Goal: Transaction & Acquisition: Purchase product/service

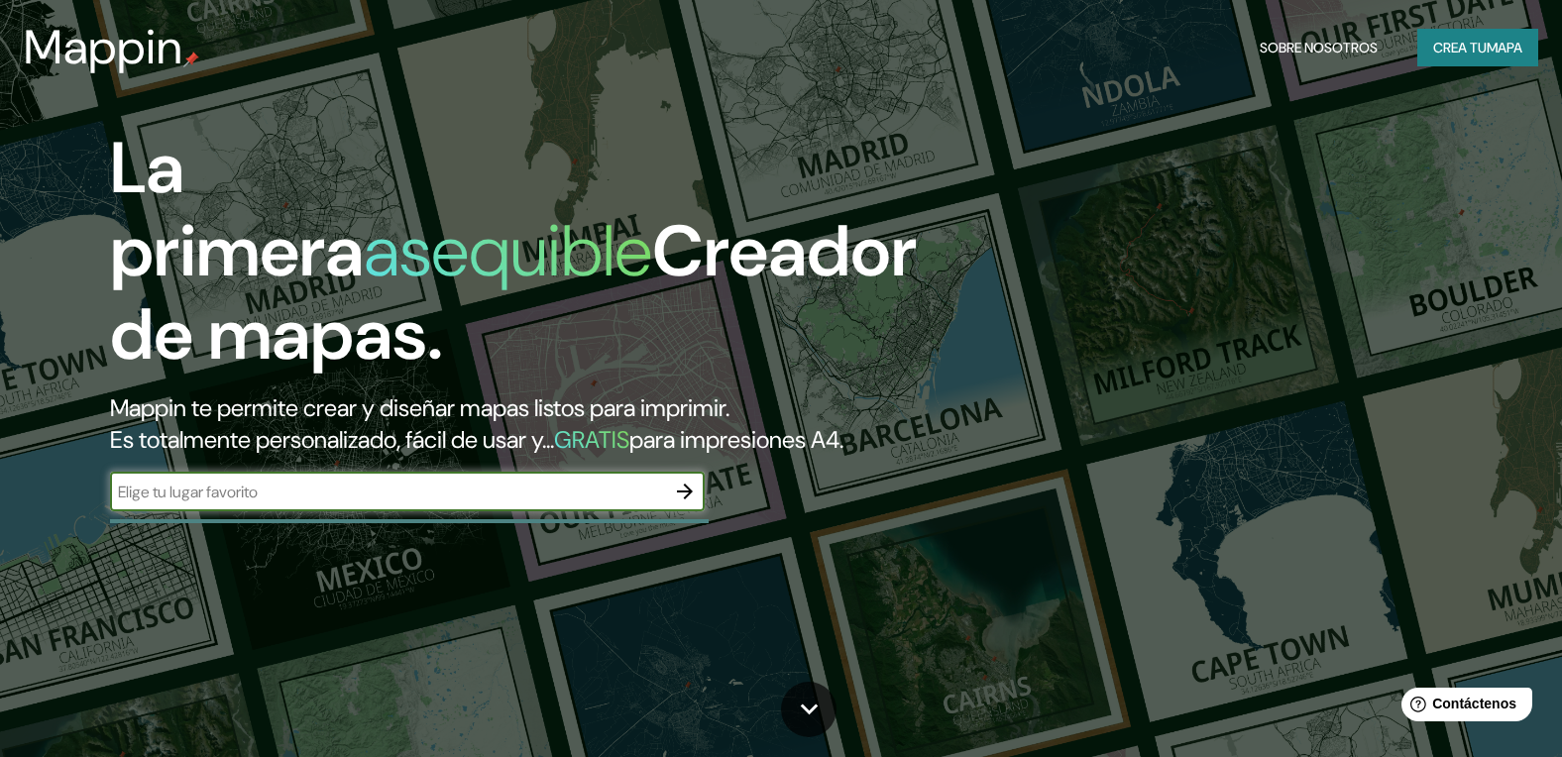
click at [379, 503] on input "text" at bounding box center [387, 492] width 555 height 23
type input "veintiseis de octubre piura"
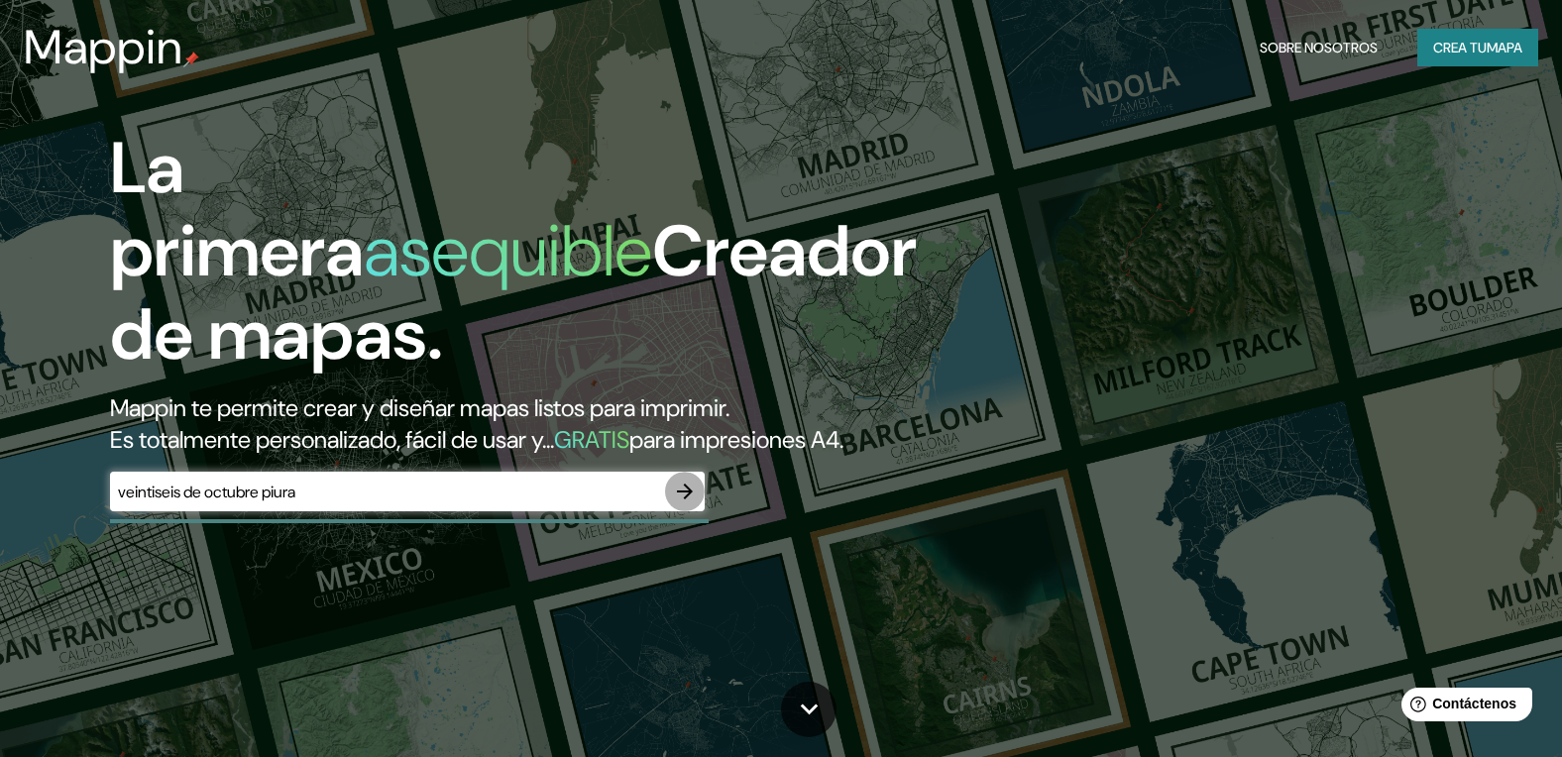
click at [675, 503] on icon "button" at bounding box center [685, 492] width 24 height 24
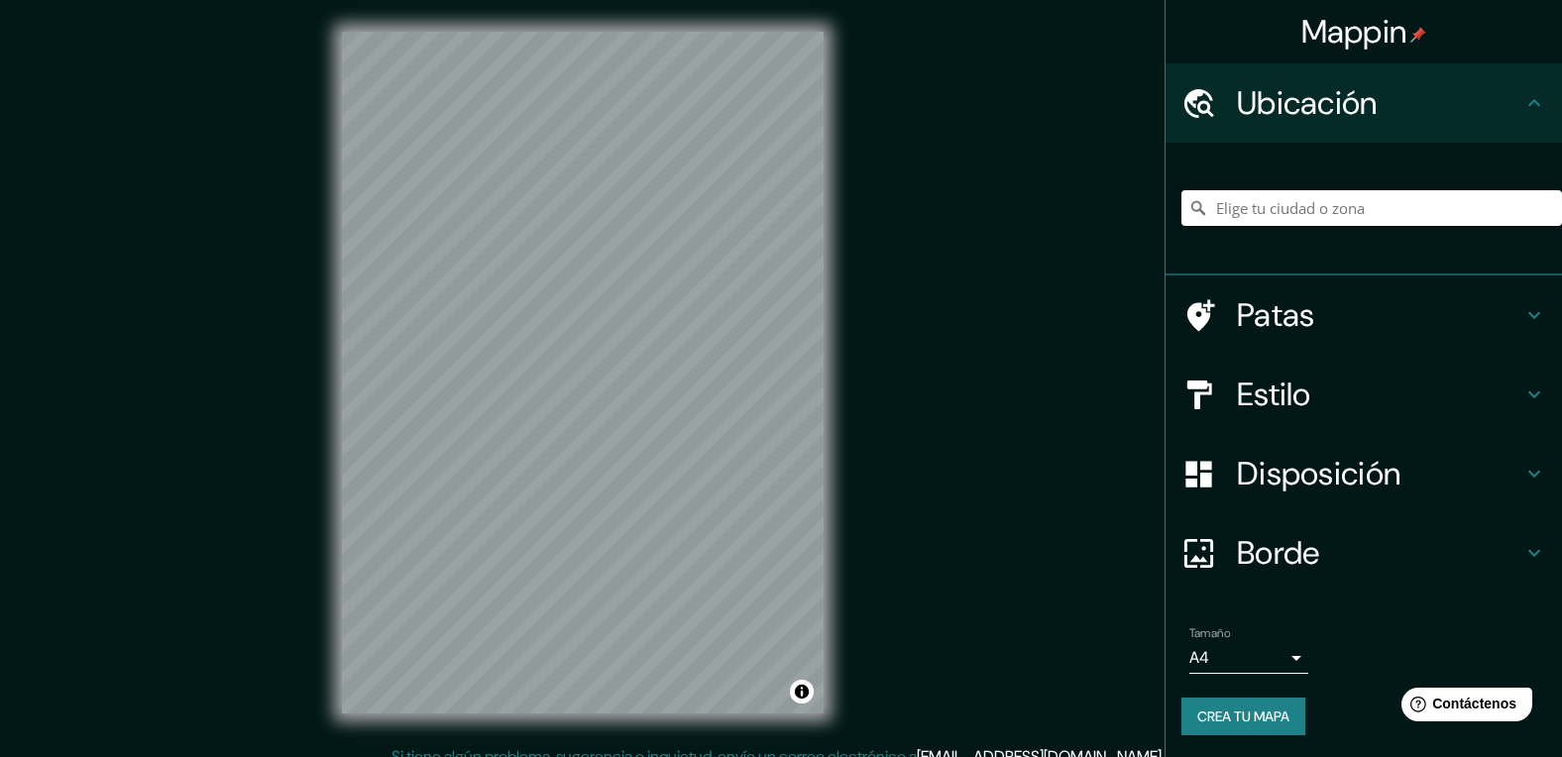
click at [1232, 202] on input "Elige tu ciudad o zona" at bounding box center [1371, 208] width 381 height 36
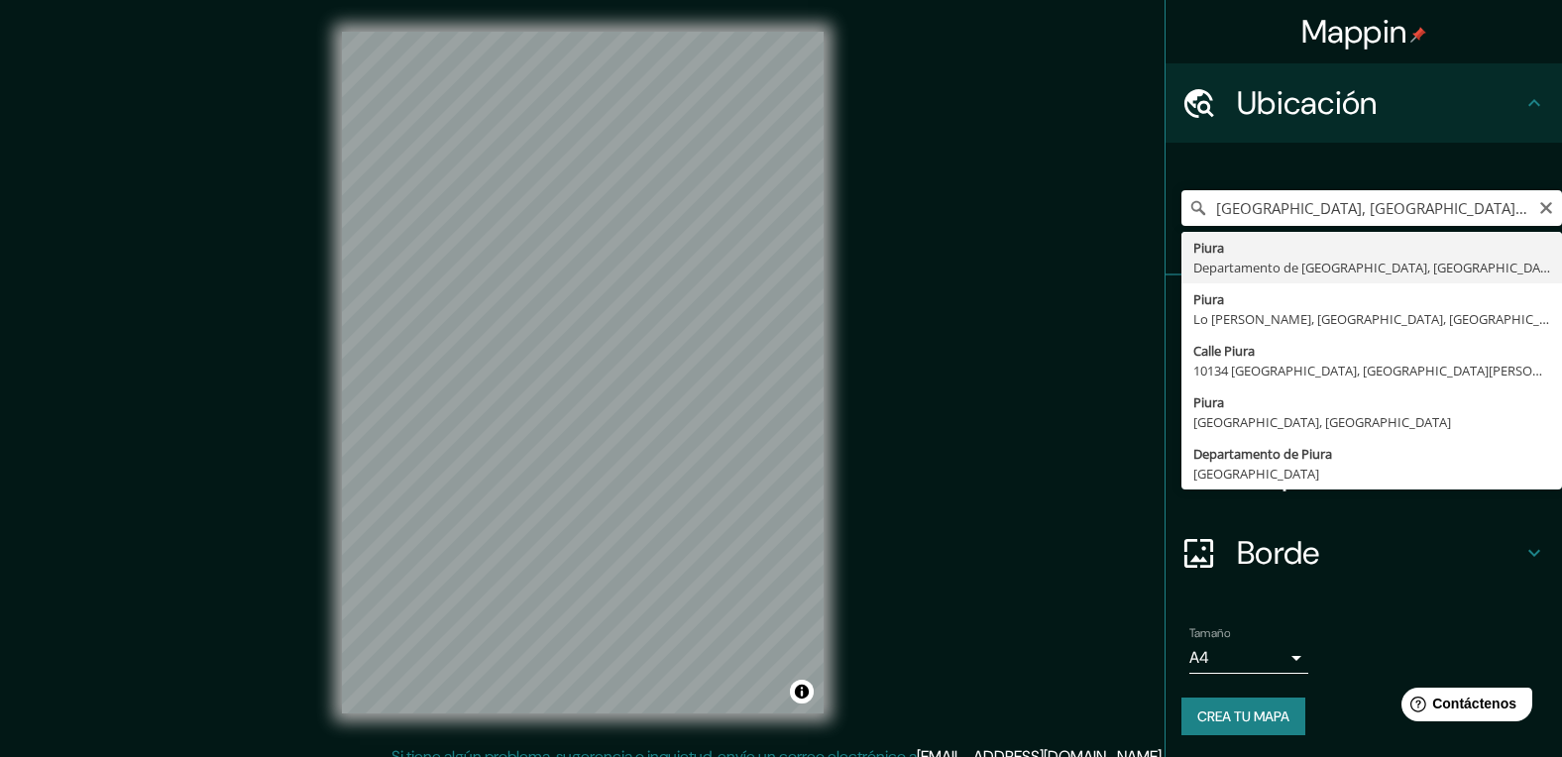
type input "Piura, [GEOGRAPHIC_DATA], [GEOGRAPHIC_DATA]"
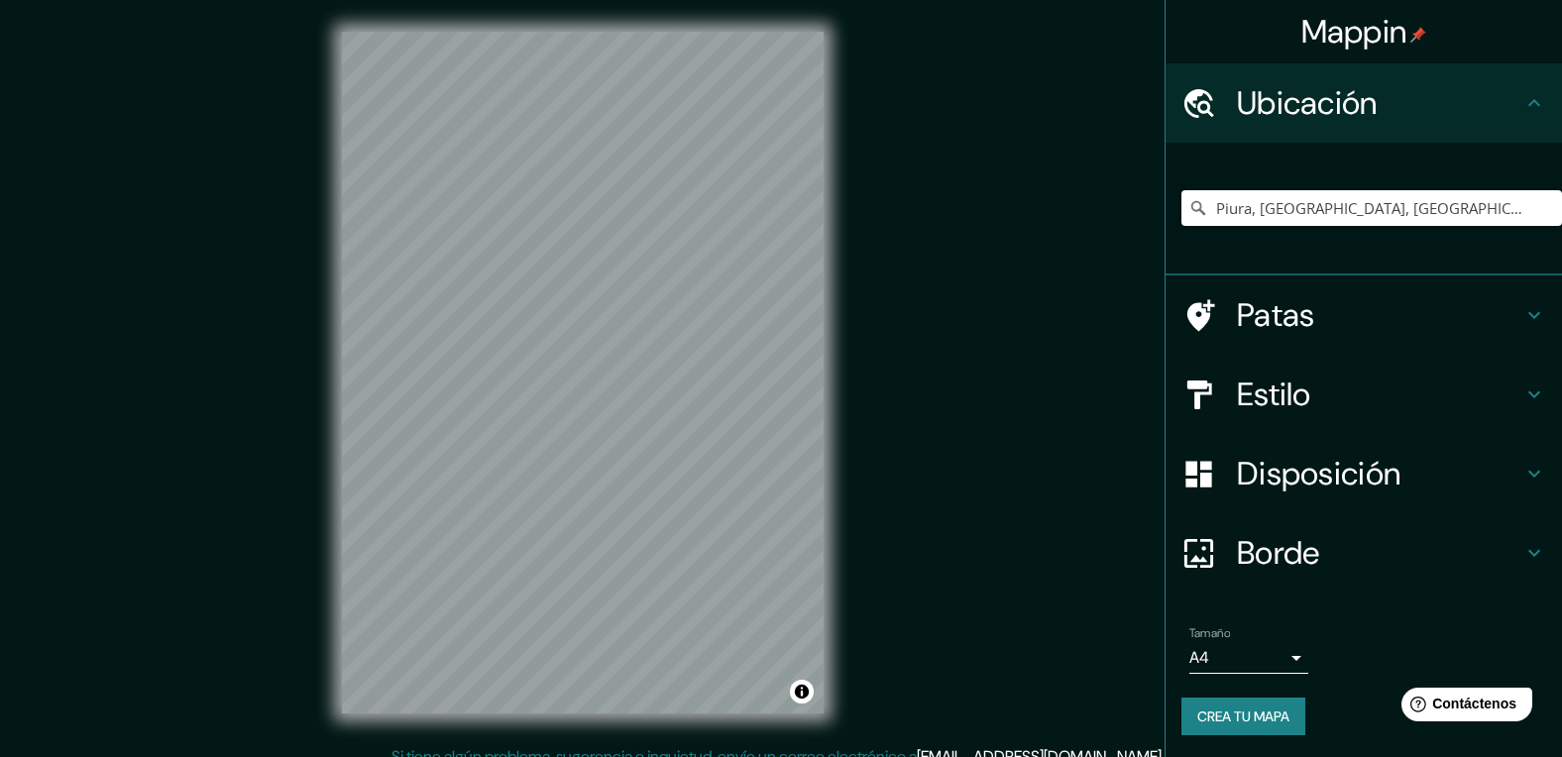
click at [877, 319] on div "Mappin Ubicación Piura, [GEOGRAPHIC_DATA], [GEOGRAPHIC_DATA] Patas Estilo Dispo…" at bounding box center [781, 388] width 1562 height 777
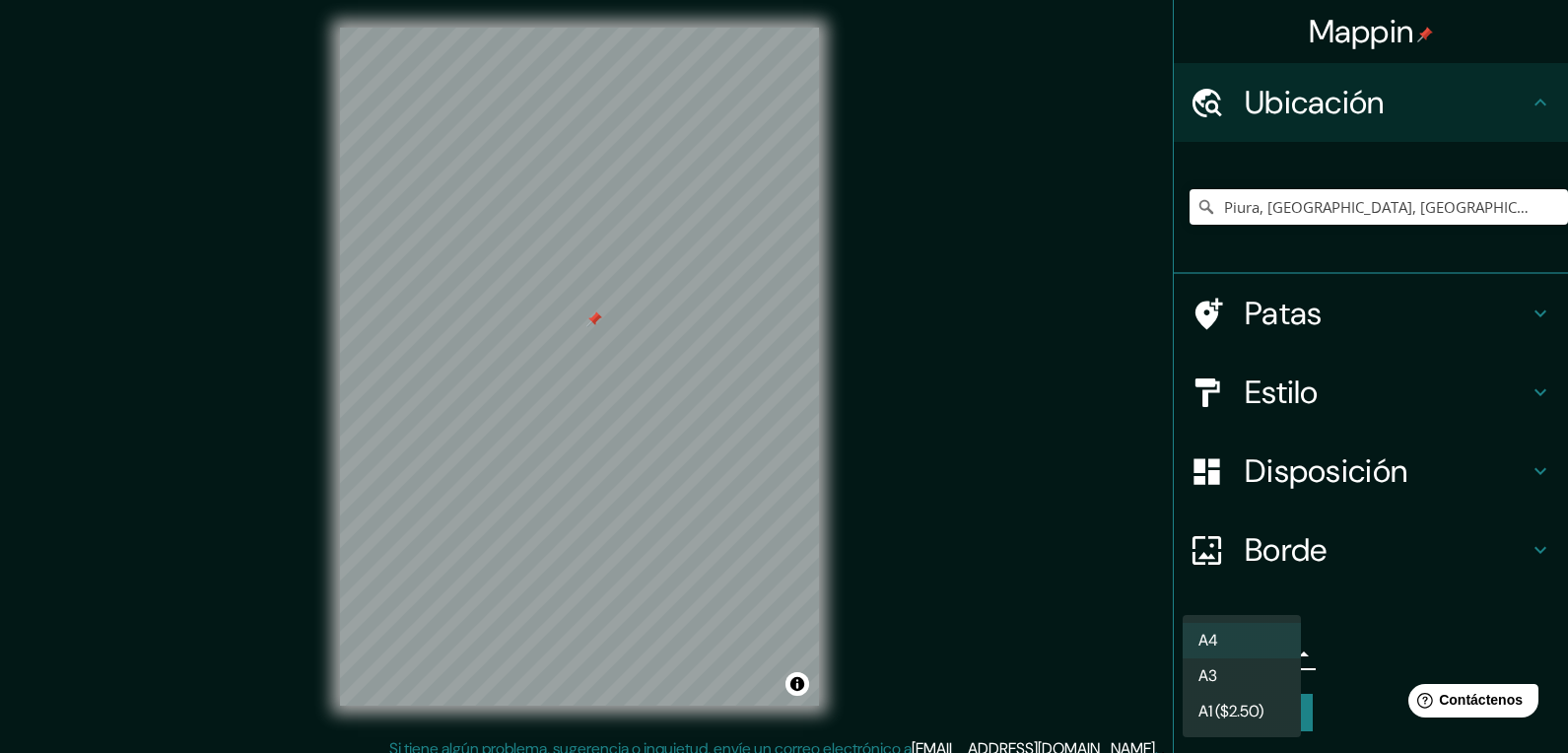
click at [1239, 655] on body "Mappin Ubicación Piura, [GEOGRAPHIC_DATA], [GEOGRAPHIC_DATA] Patas Estilo Dispo…" at bounding box center [784, 372] width 1568 height 753
click at [1234, 674] on li "A3" at bounding box center [1241, 677] width 118 height 37
type input "a4"
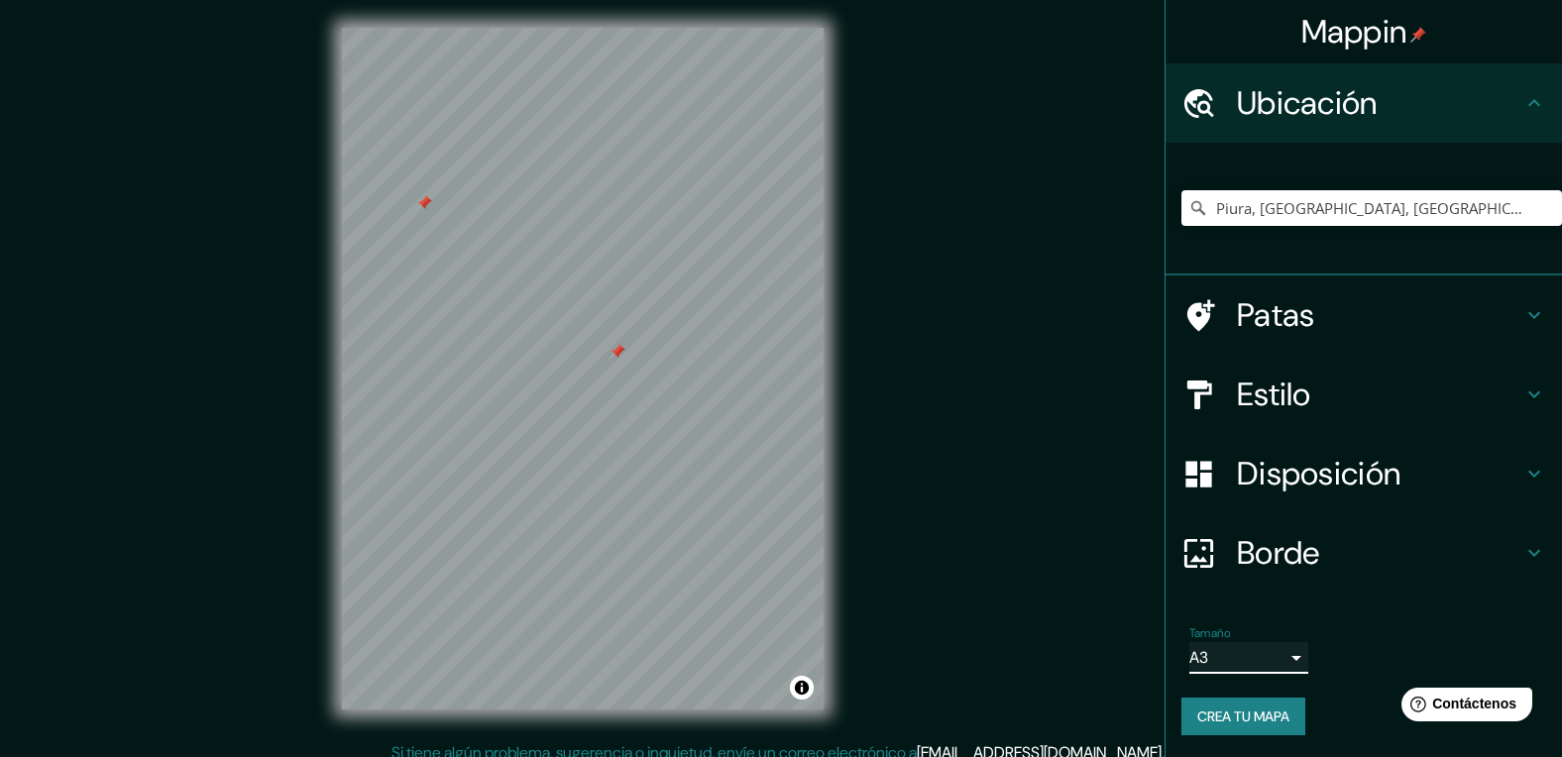
drag, startPoint x: 415, startPoint y: 190, endPoint x: 428, endPoint y: 205, distance: 19.7
click at [428, 205] on div at bounding box center [424, 203] width 16 height 16
click at [428, 200] on div at bounding box center [424, 203] width 16 height 16
click at [1275, 323] on font "Patas" at bounding box center [1276, 315] width 78 height 42
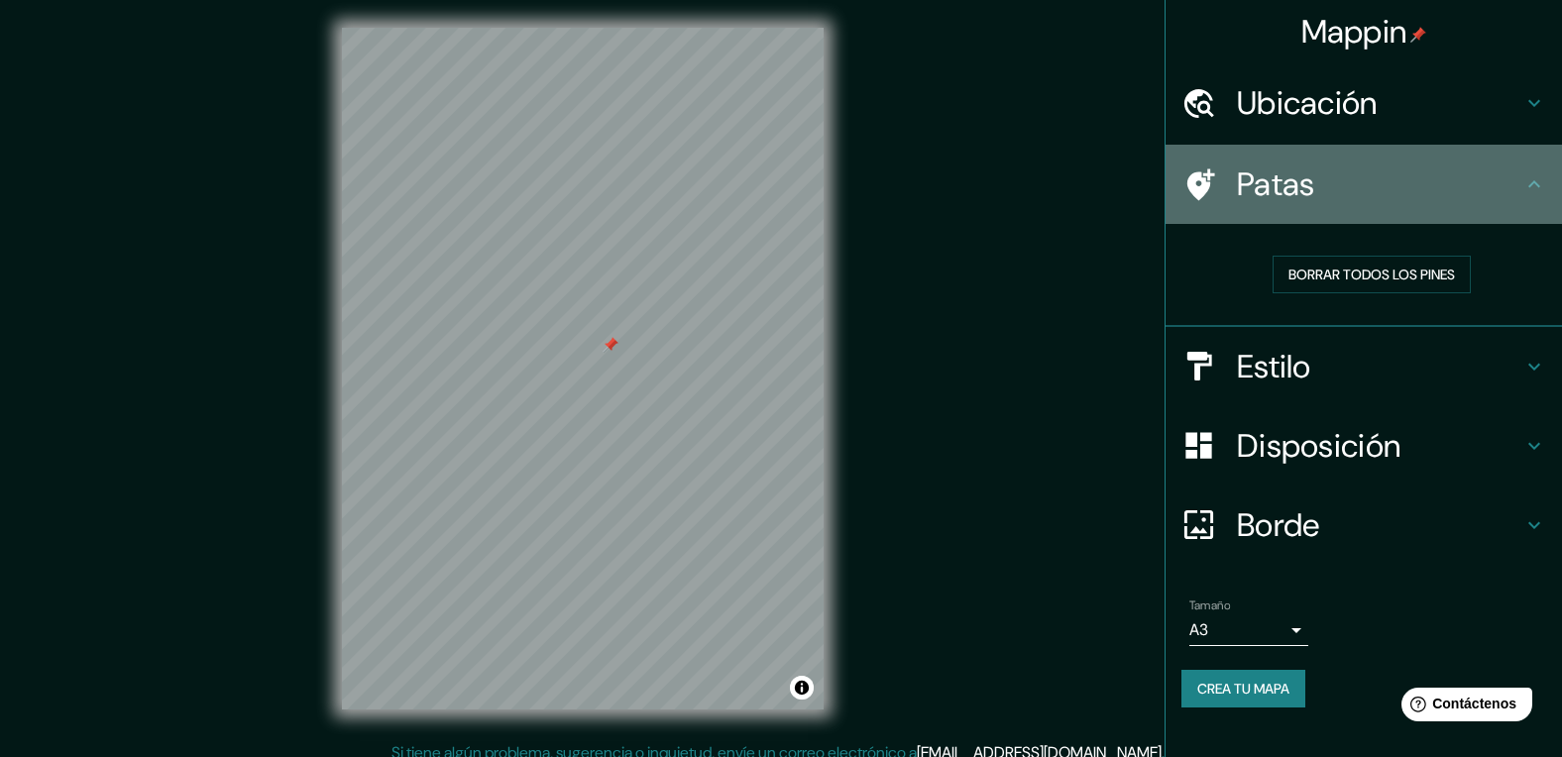
click at [1535, 180] on icon at bounding box center [1534, 184] width 24 height 24
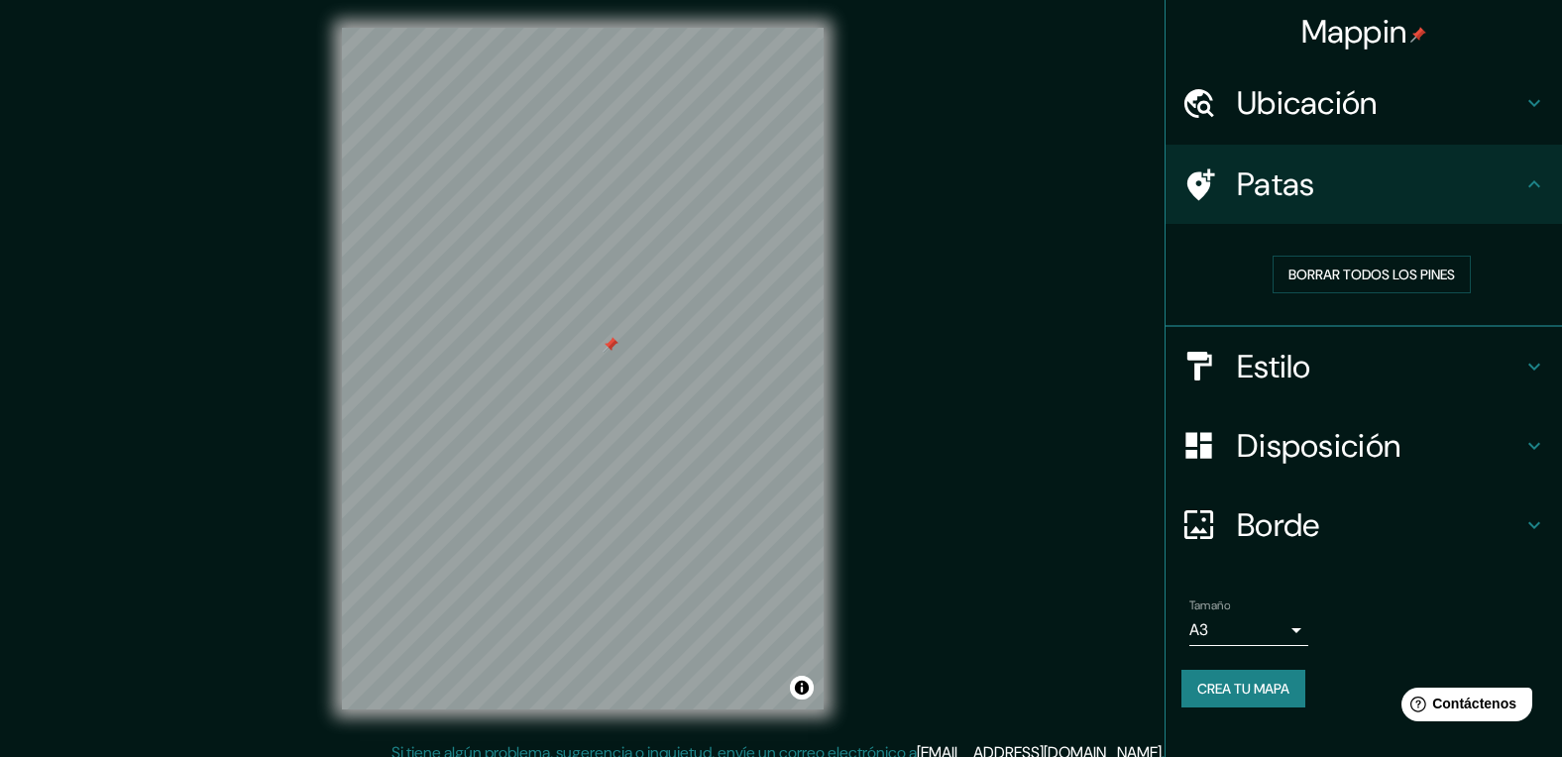
click at [1383, 345] on div "Estilo" at bounding box center [1364, 366] width 396 height 79
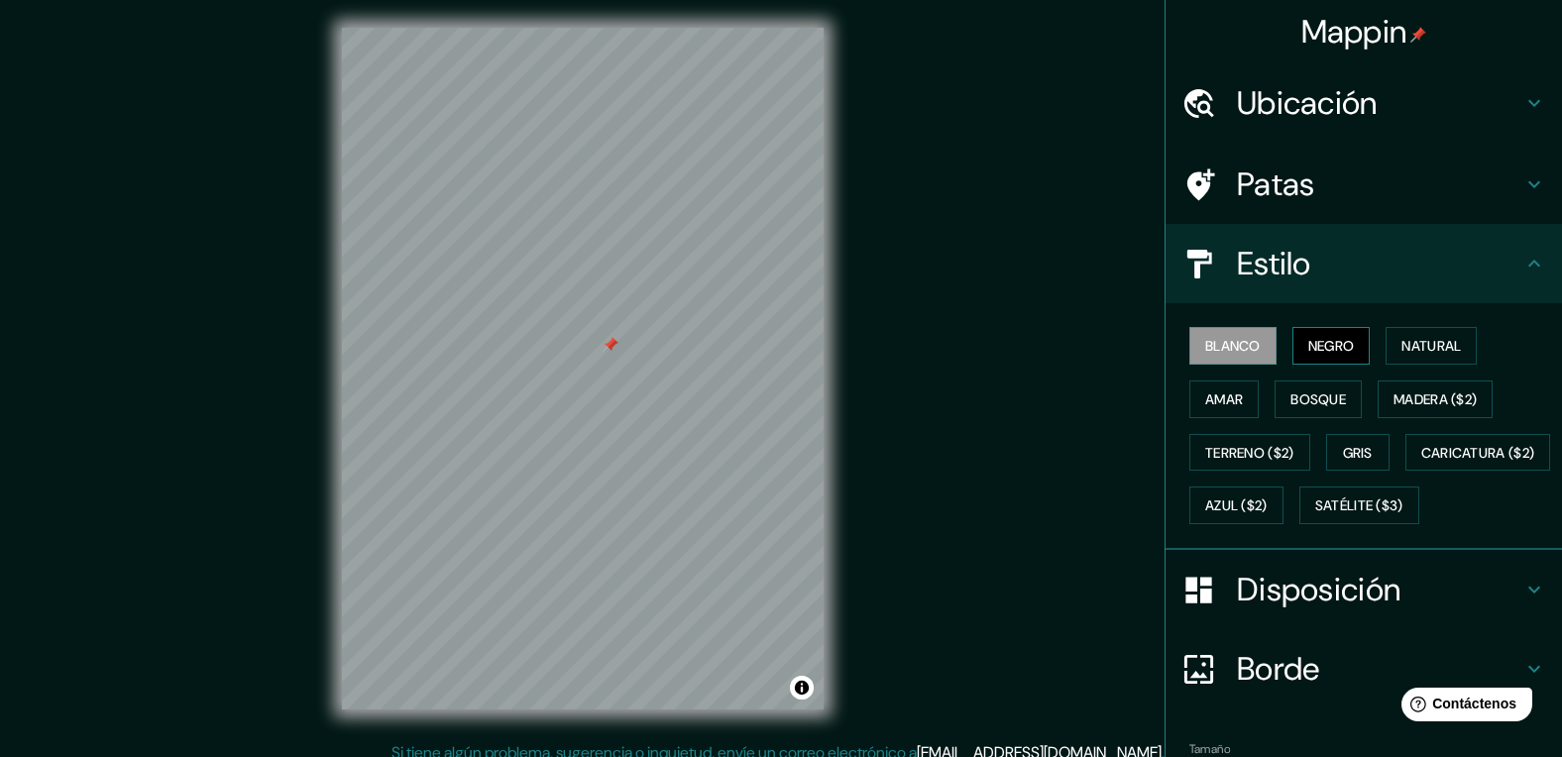
click at [1319, 344] on font "Negro" at bounding box center [1331, 346] width 47 height 18
click at [1390, 356] on button "Natural" at bounding box center [1431, 346] width 91 height 38
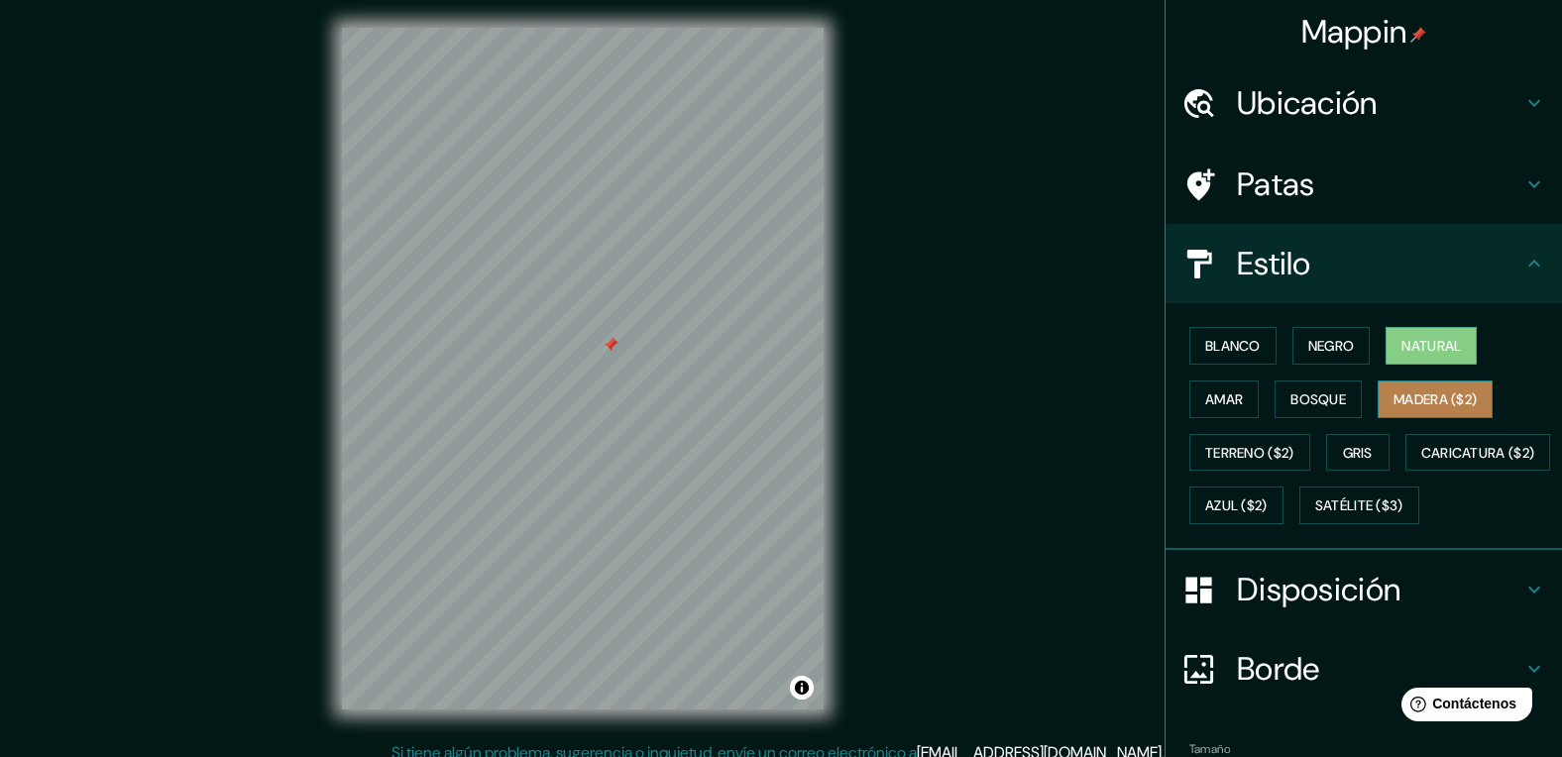
click at [1378, 400] on button "Madera ($2)" at bounding box center [1435, 400] width 115 height 38
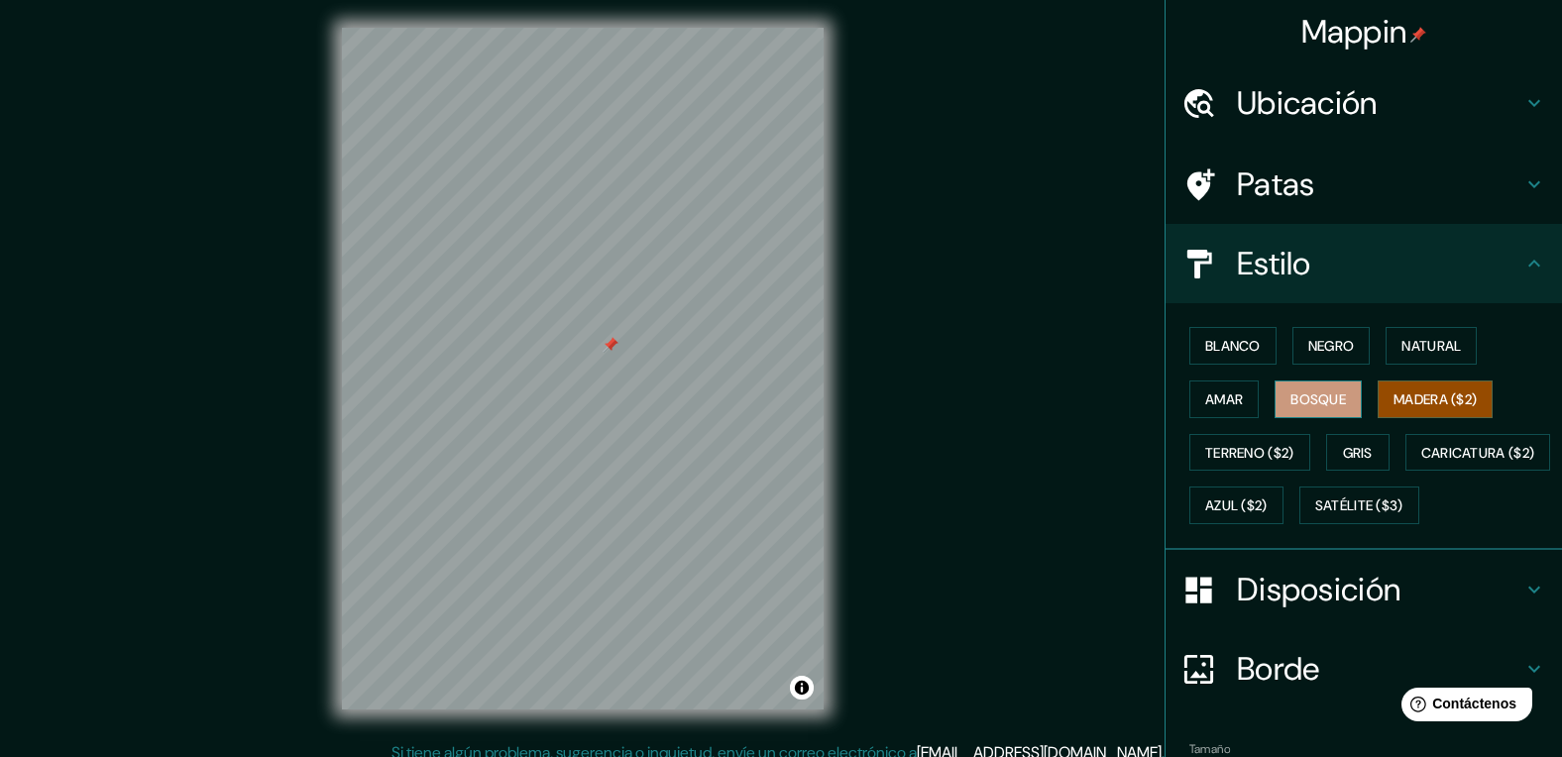
click at [1307, 395] on font "Bosque" at bounding box center [1318, 399] width 56 height 18
click at [1214, 396] on font "Amar" at bounding box center [1224, 399] width 38 height 18
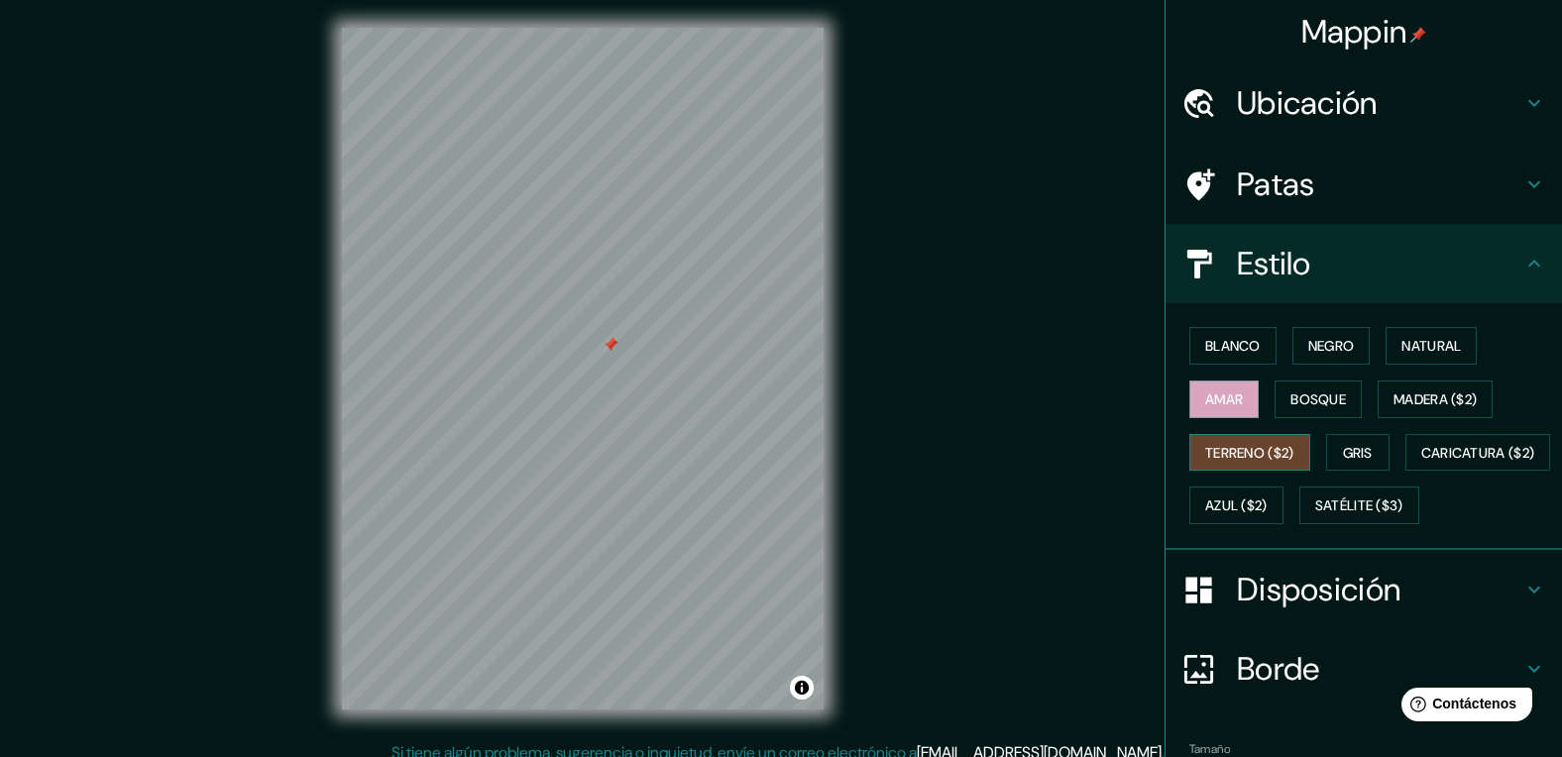
click at [1209, 455] on font "Terreno ($2)" at bounding box center [1249, 453] width 89 height 18
click at [1365, 456] on button "Gris" at bounding box center [1357, 453] width 63 height 38
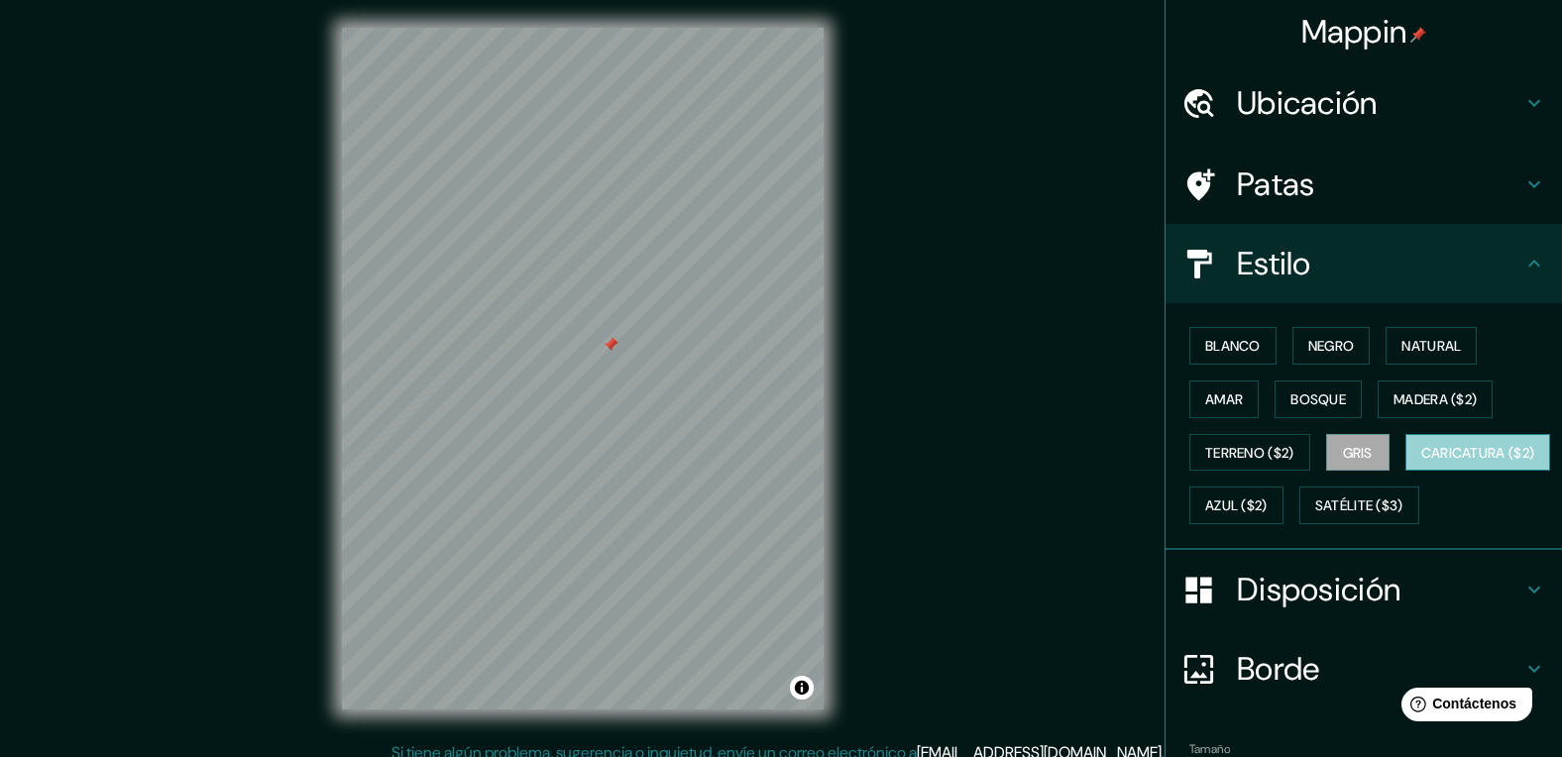
click at [1421, 462] on font "Caricatura ($2)" at bounding box center [1478, 453] width 114 height 18
click at [1283, 491] on button "Azul ($2)" at bounding box center [1236, 506] width 94 height 38
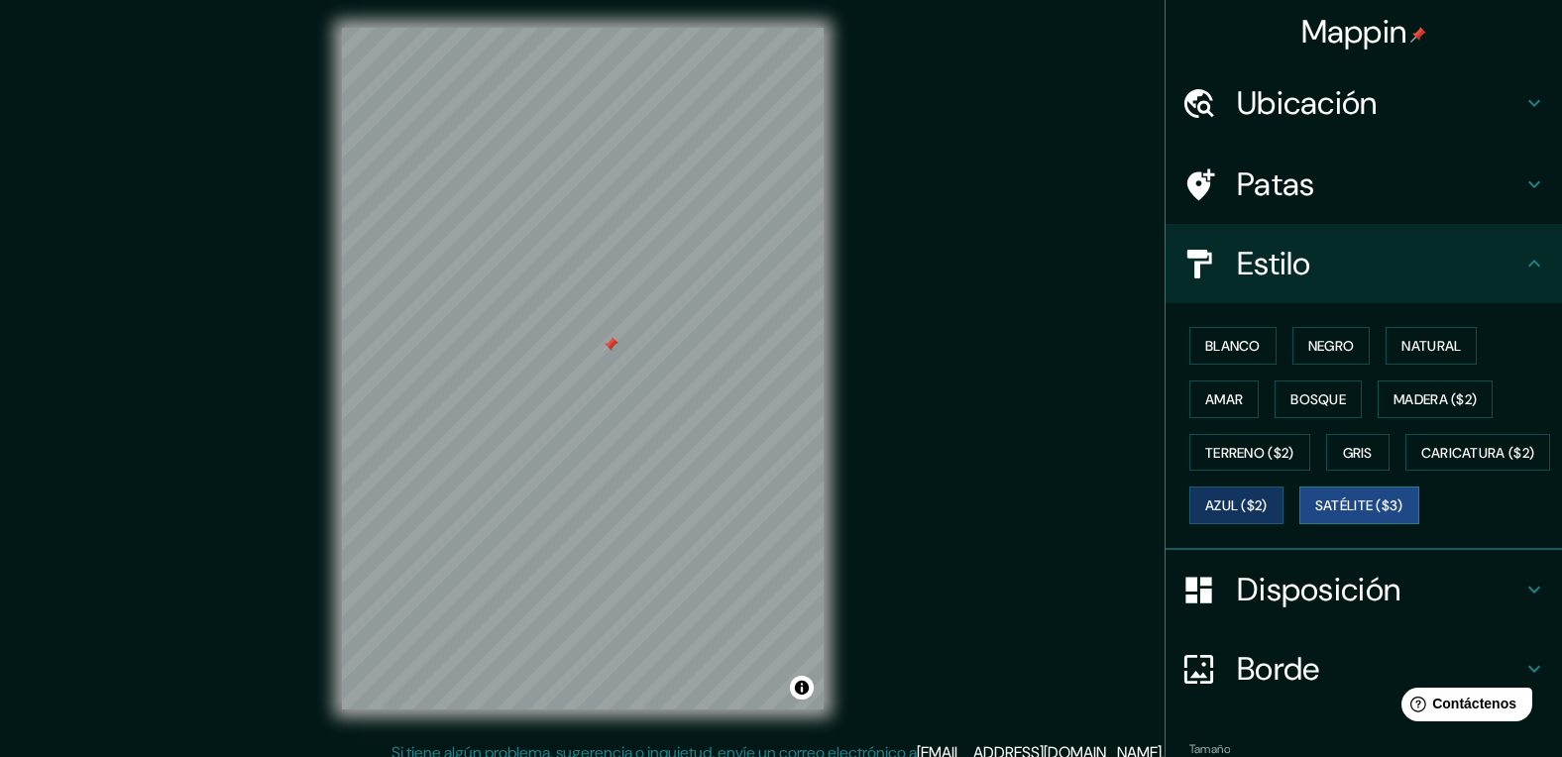
click at [1315, 515] on font "Satélite ($3)" at bounding box center [1359, 507] width 88 height 18
click at [1406, 348] on font "Natural" at bounding box center [1430, 346] width 59 height 18
click at [1409, 610] on h4 "Disposición" at bounding box center [1379, 590] width 285 height 40
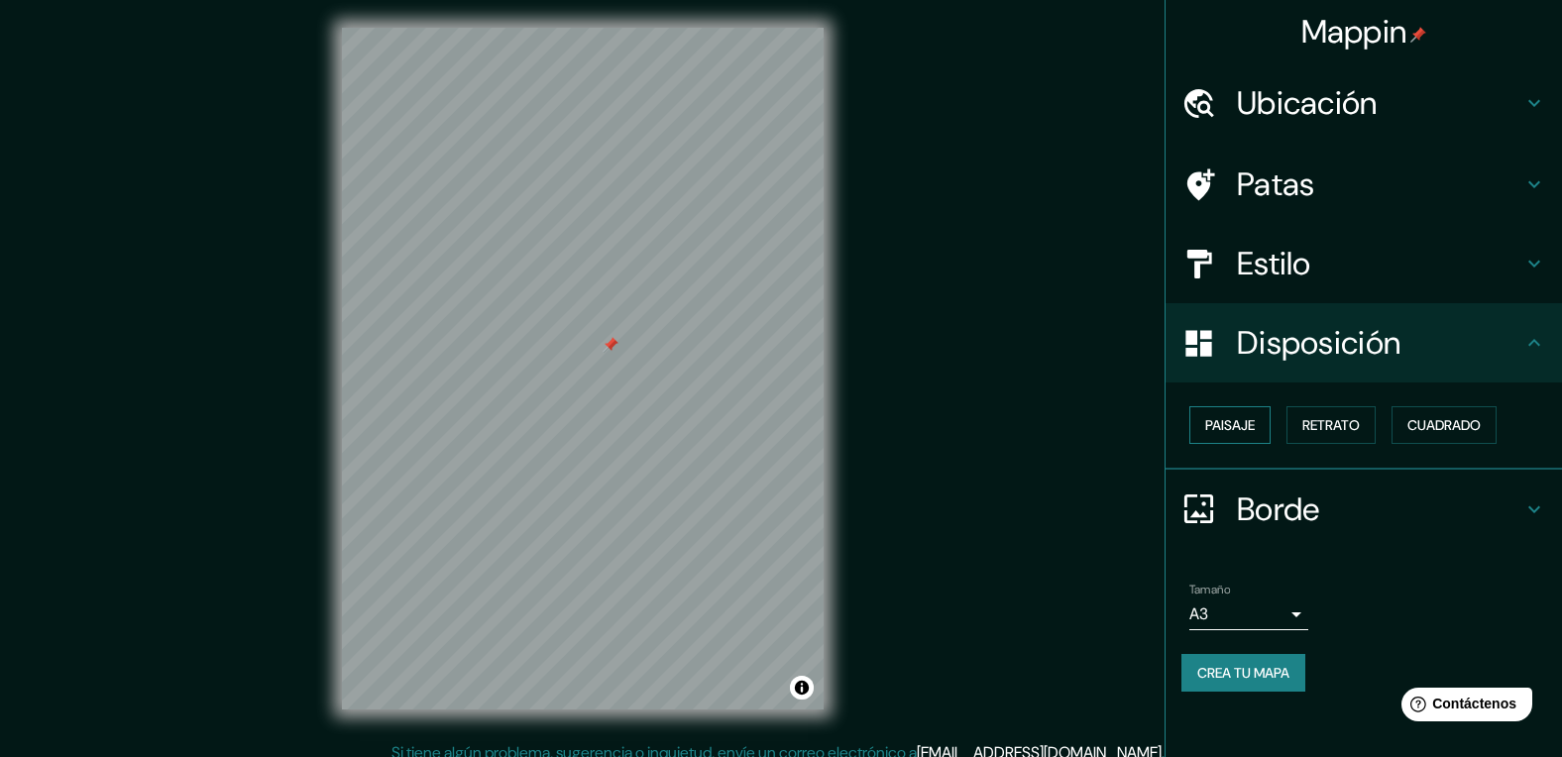
click at [1249, 434] on font "Paisaje" at bounding box center [1230, 425] width 50 height 18
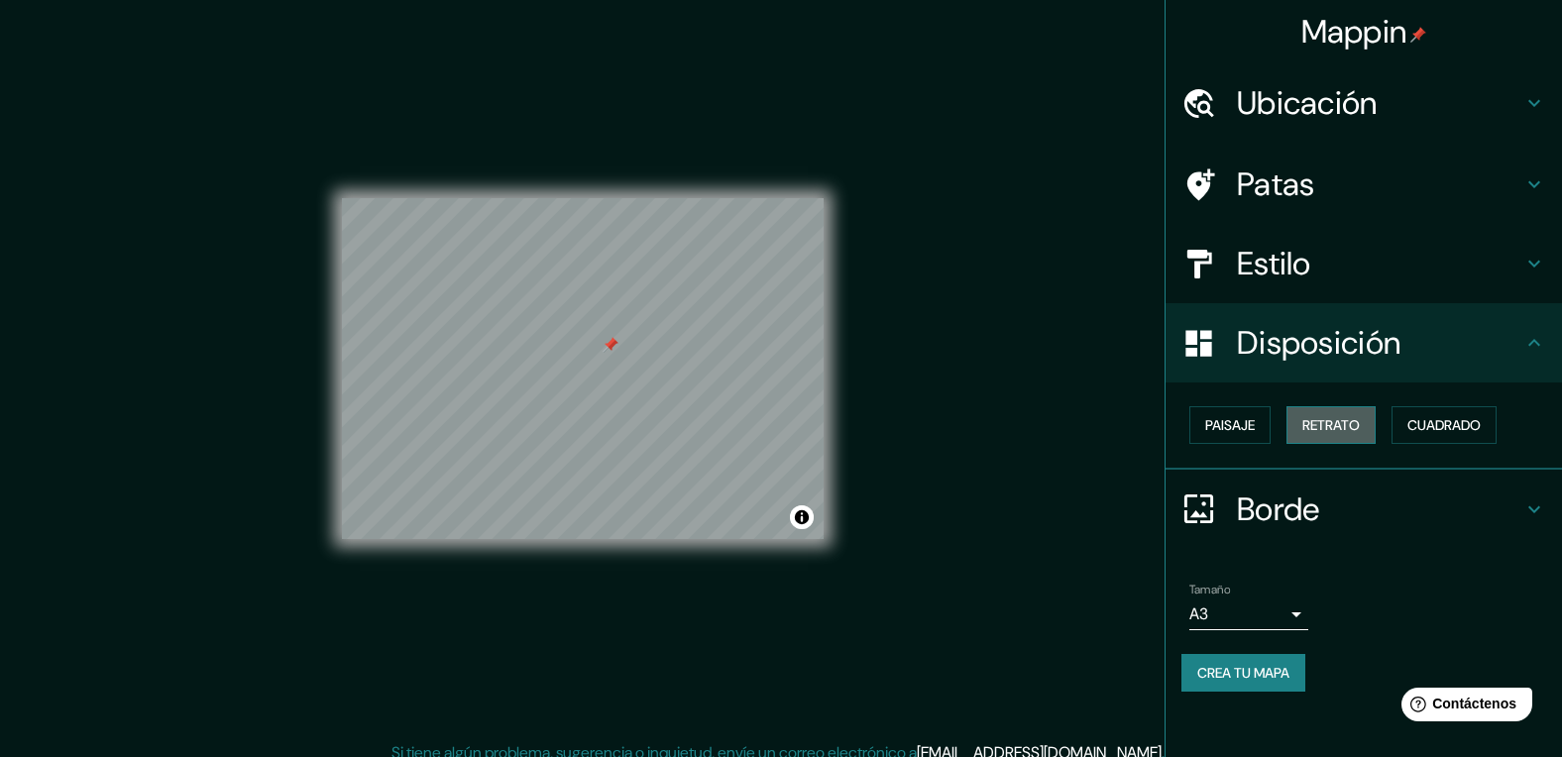
click at [1324, 436] on font "Retrato" at bounding box center [1330, 425] width 57 height 26
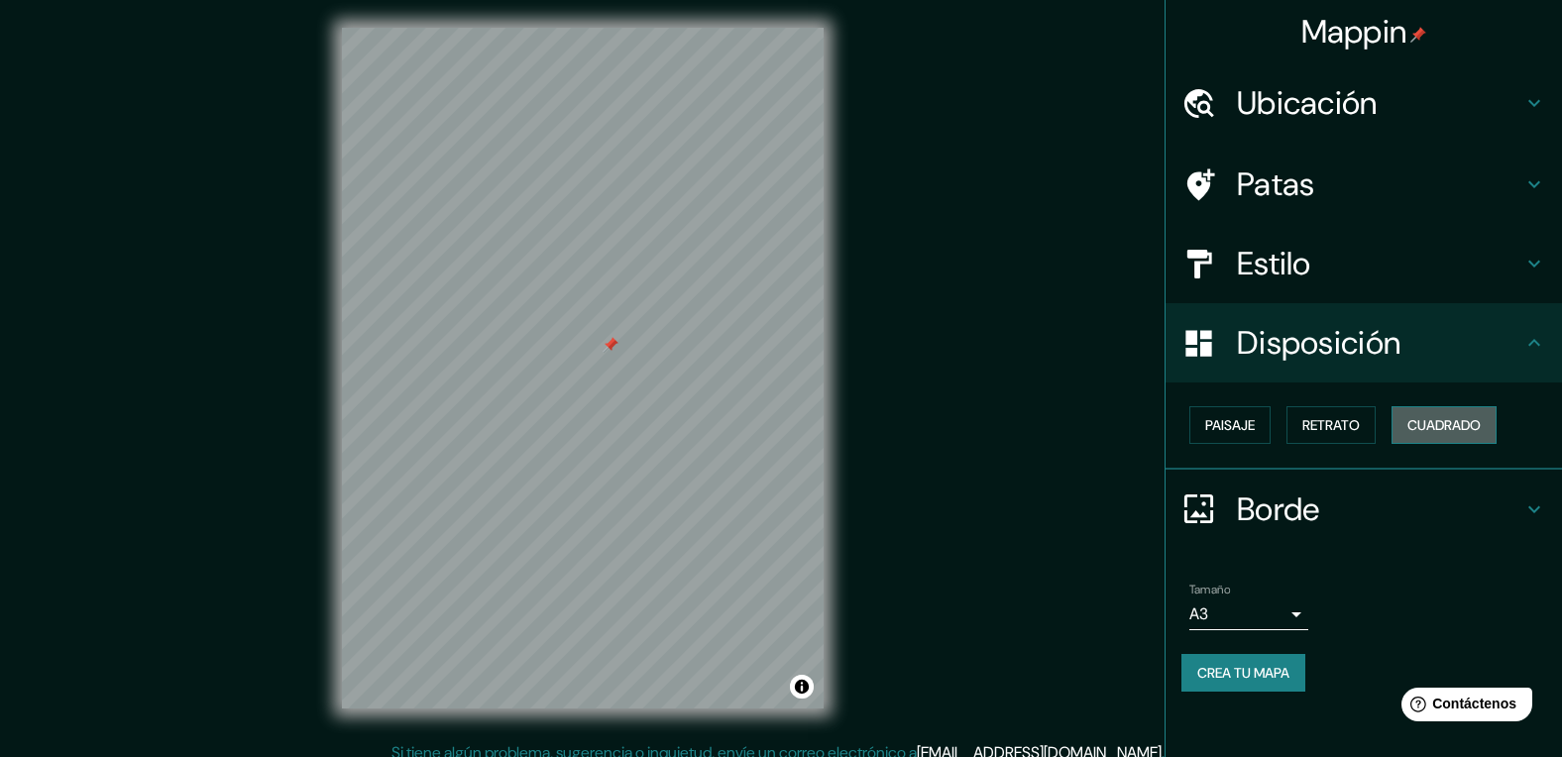
click at [1433, 429] on font "Cuadrado" at bounding box center [1443, 425] width 73 height 18
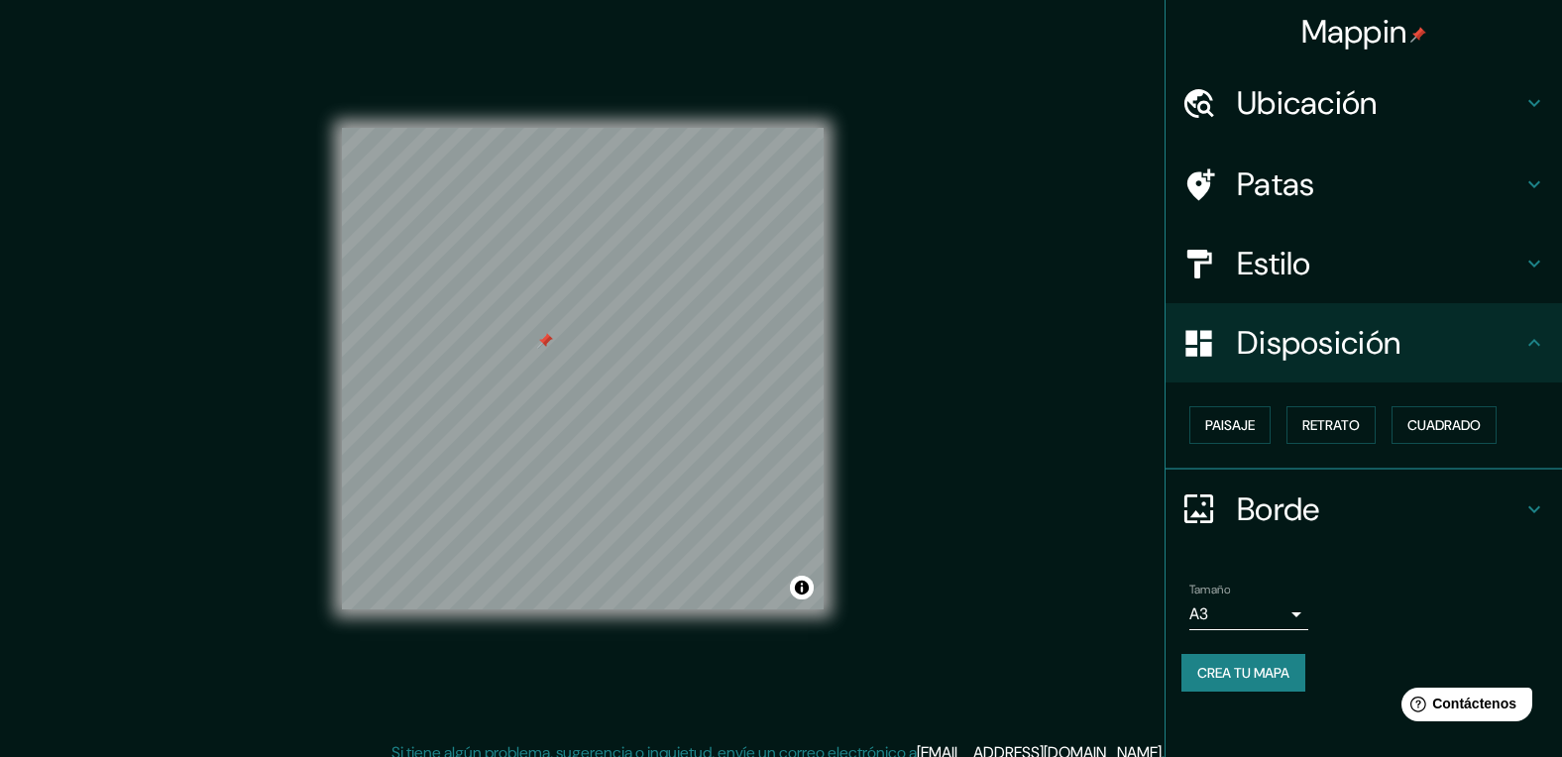
click at [1285, 520] on font "Borde" at bounding box center [1278, 510] width 83 height 42
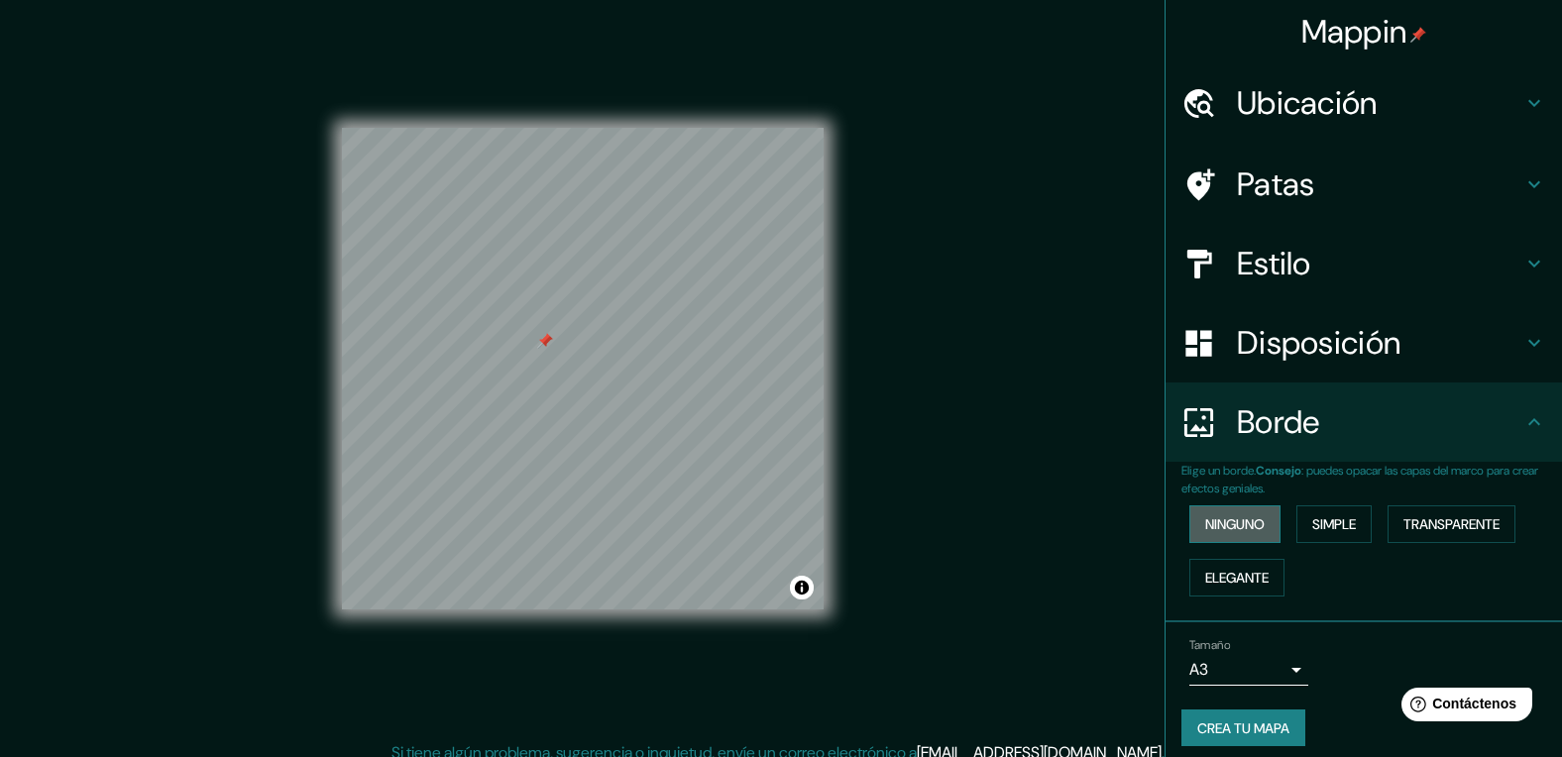
click at [1244, 540] on button "Ninguno" at bounding box center [1234, 524] width 91 height 38
click at [1314, 529] on font "Simple" at bounding box center [1334, 524] width 44 height 18
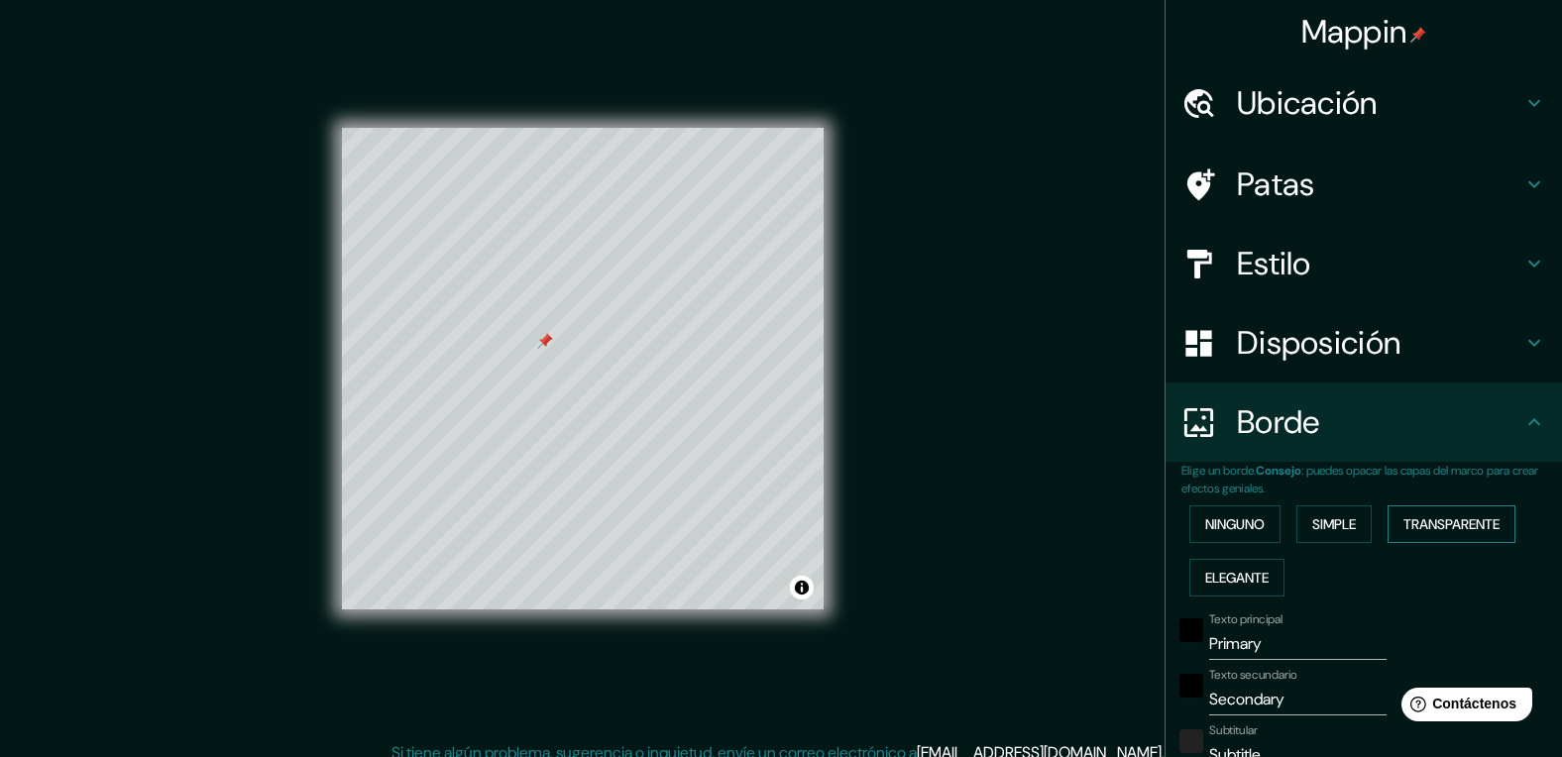
click at [1438, 523] on font "Transparente" at bounding box center [1451, 524] width 96 height 18
click at [1214, 576] on font "Elegante" at bounding box center [1236, 578] width 63 height 18
click at [1213, 531] on font "Ninguno" at bounding box center [1234, 524] width 59 height 18
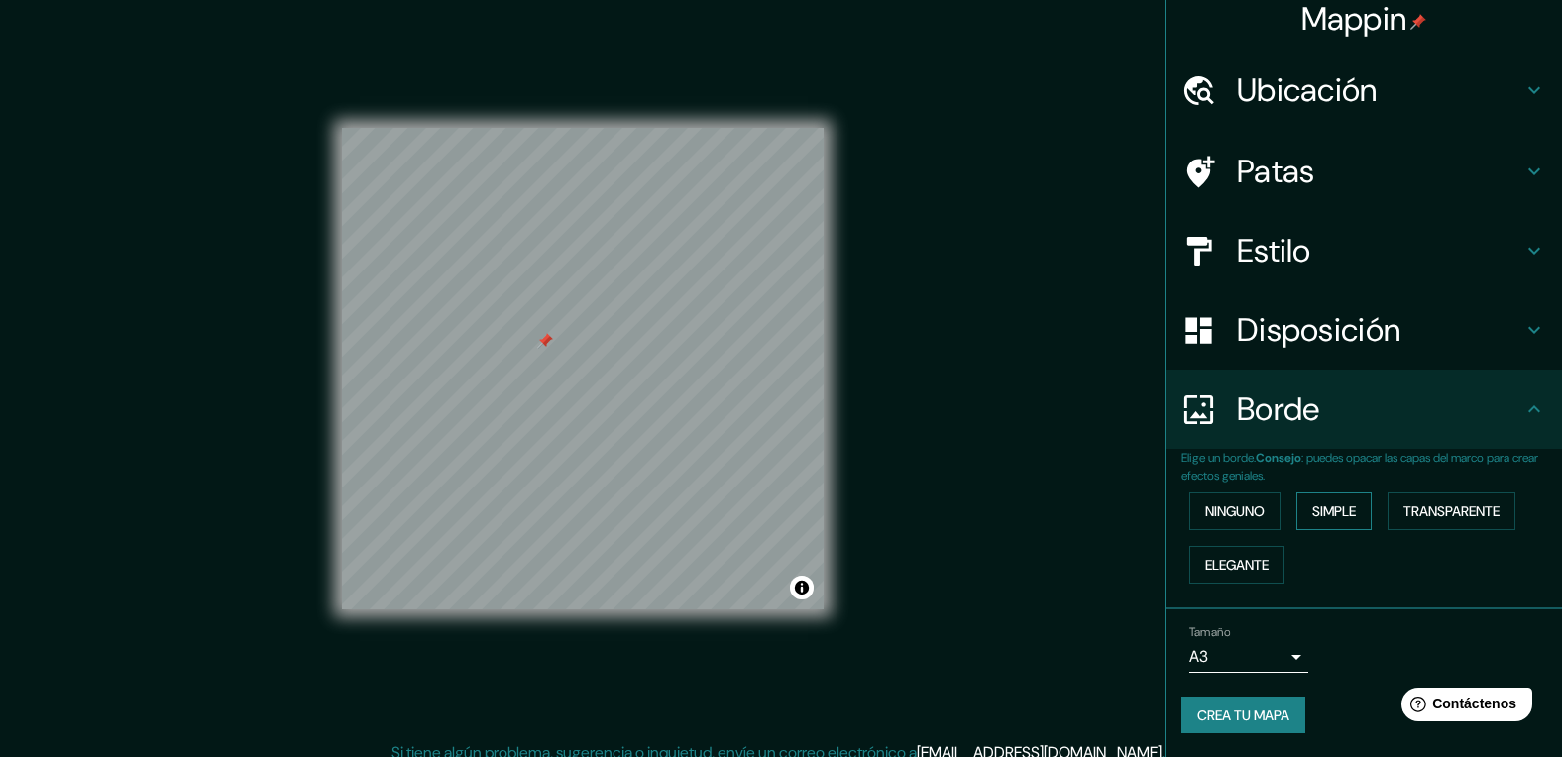
scroll to position [20, 0]
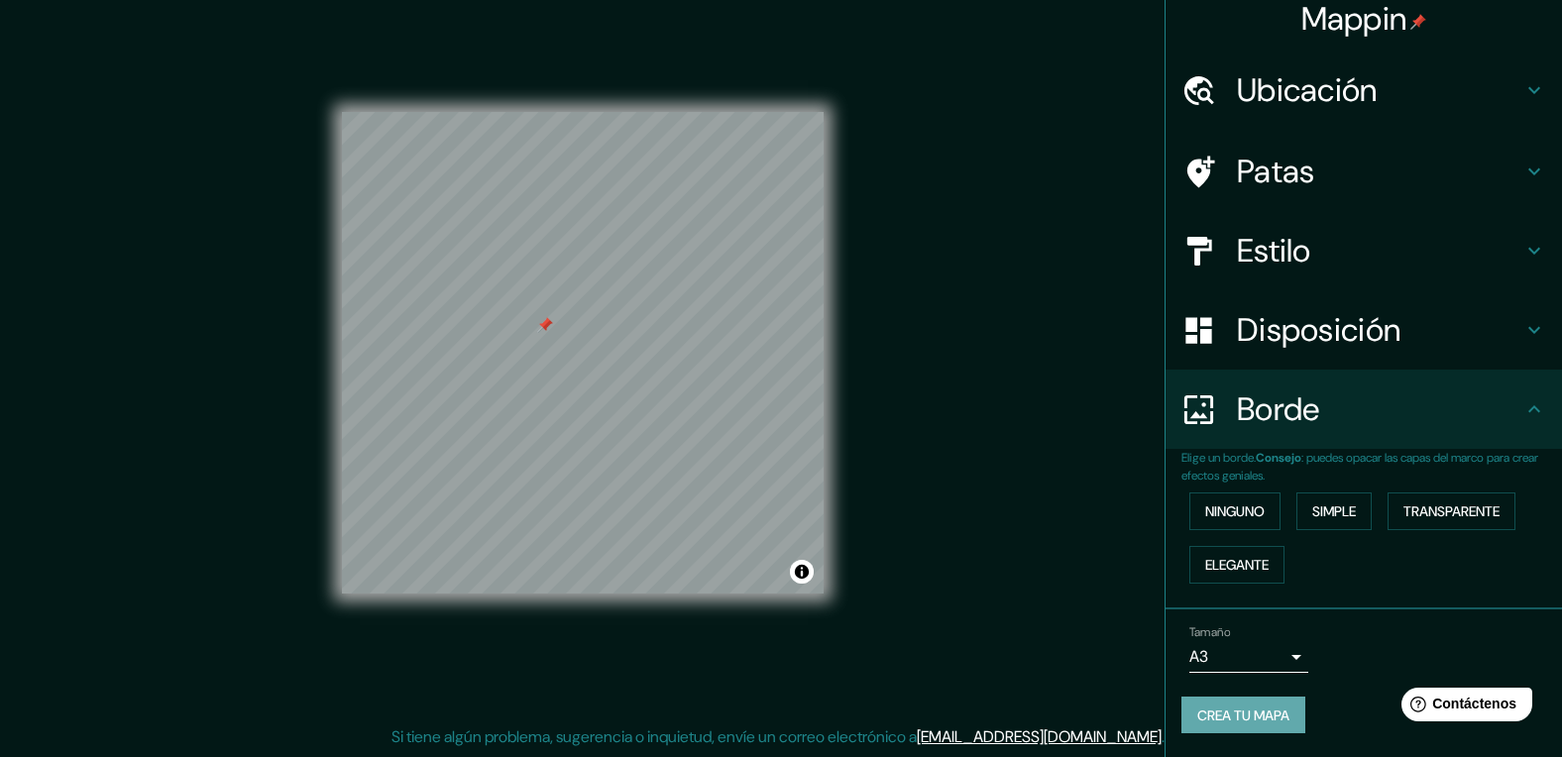
click at [1211, 725] on font "Crea tu mapa" at bounding box center [1243, 716] width 92 height 26
click at [545, 332] on div at bounding box center [545, 325] width 16 height 16
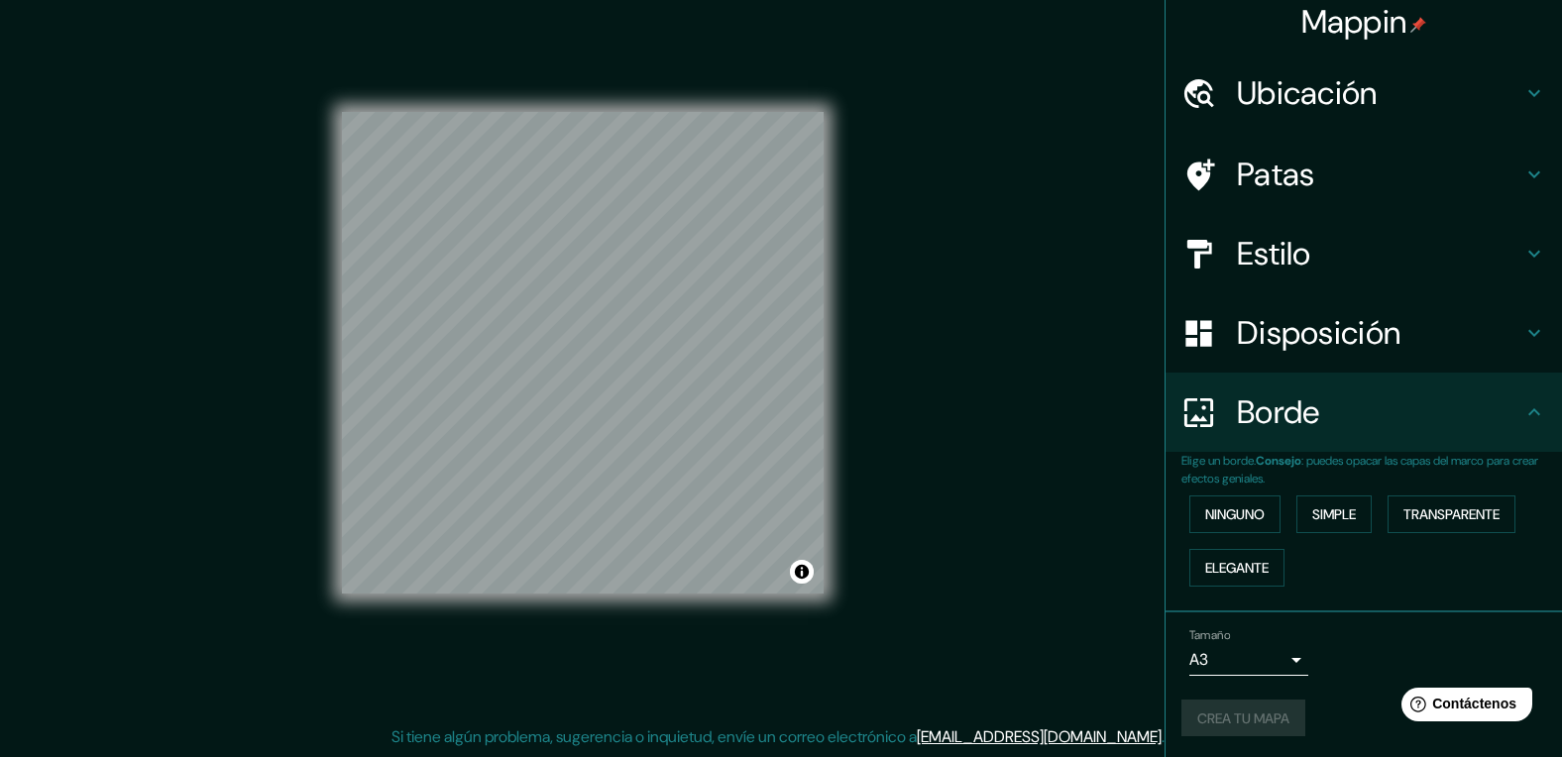
scroll to position [13, 0]
